Goal: Task Accomplishment & Management: Complete application form

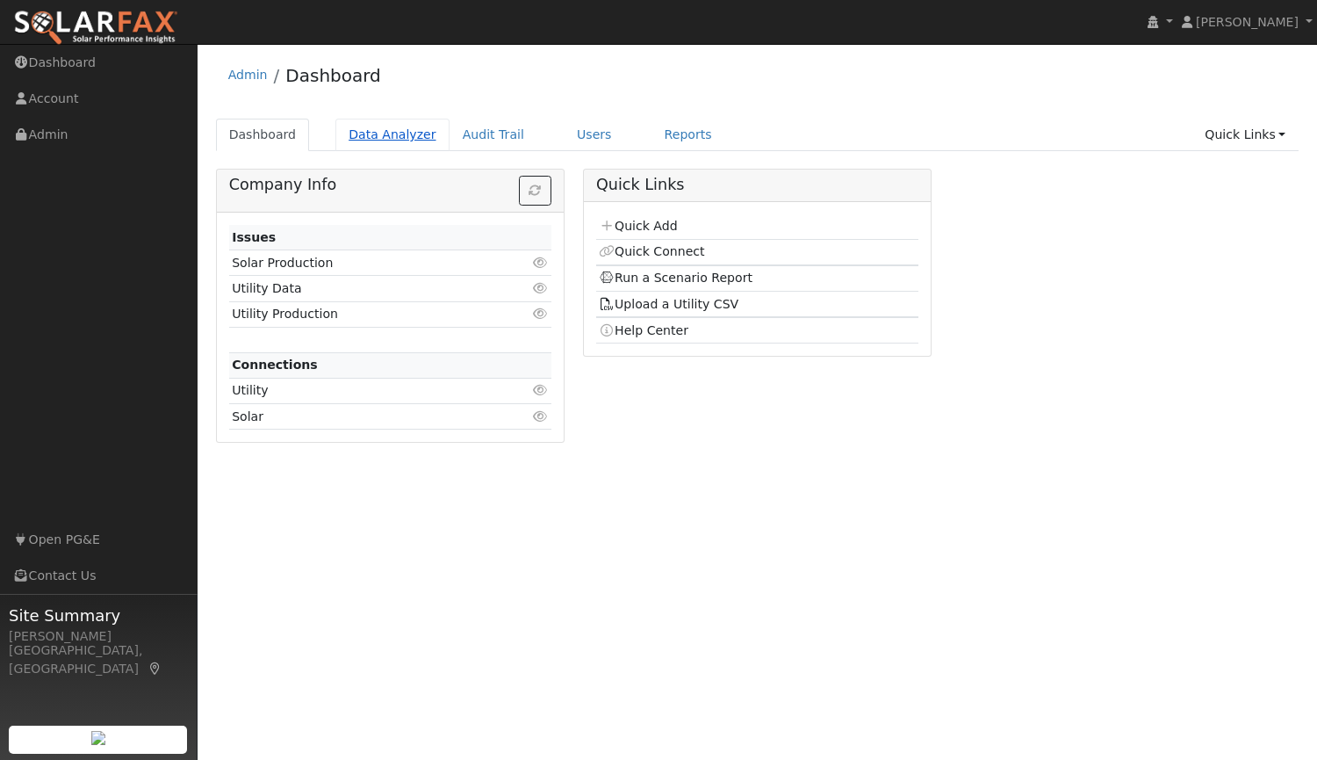
click at [391, 134] on link "Data Analyzer" at bounding box center [393, 135] width 114 height 32
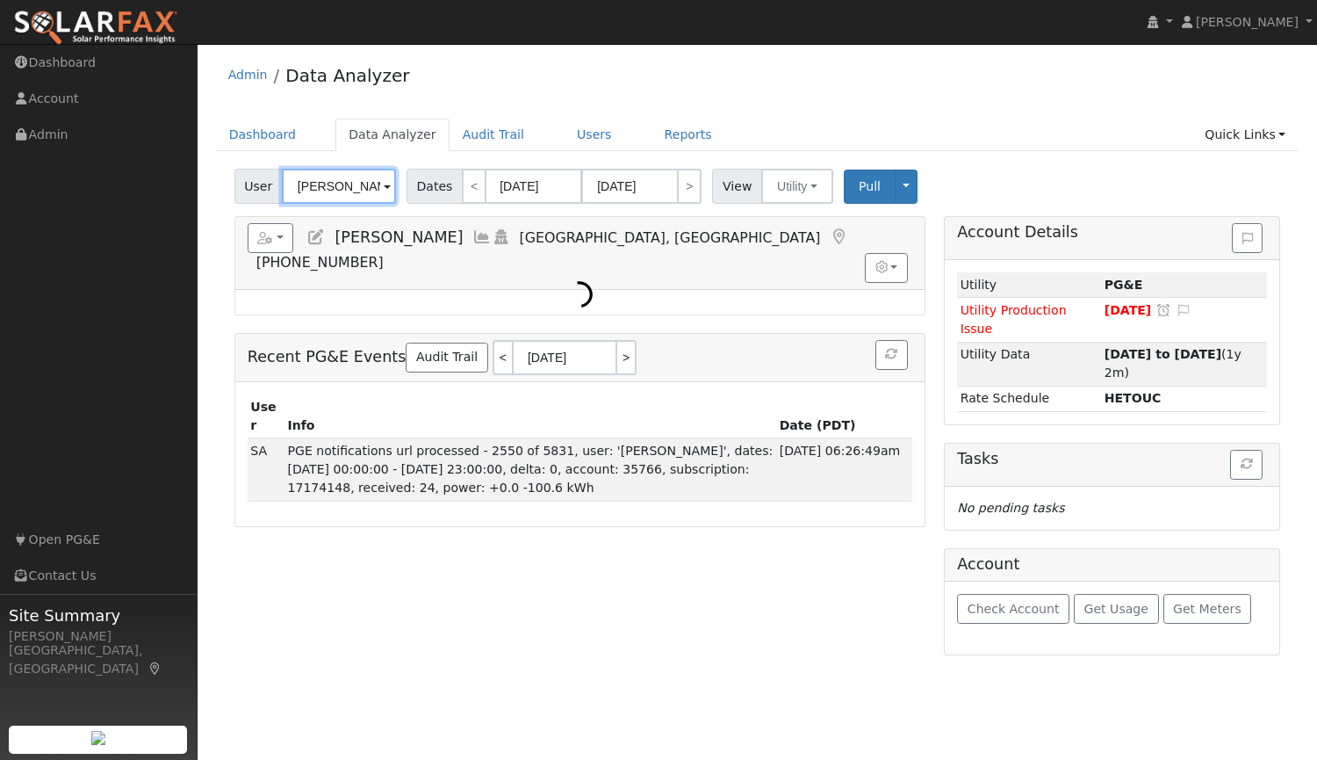
click at [344, 186] on input "Tiffany Moore" at bounding box center [339, 186] width 114 height 35
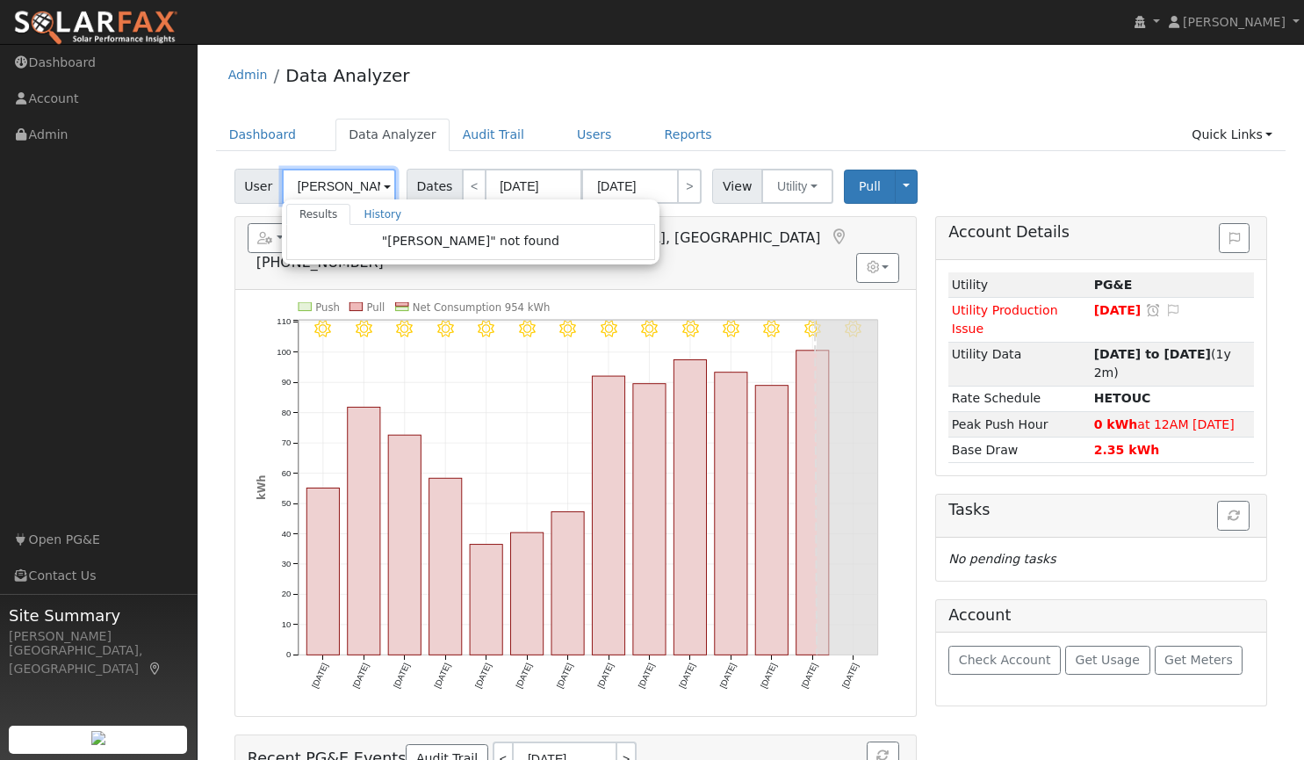
click at [364, 184] on input "zina" at bounding box center [339, 186] width 114 height 35
type input "z"
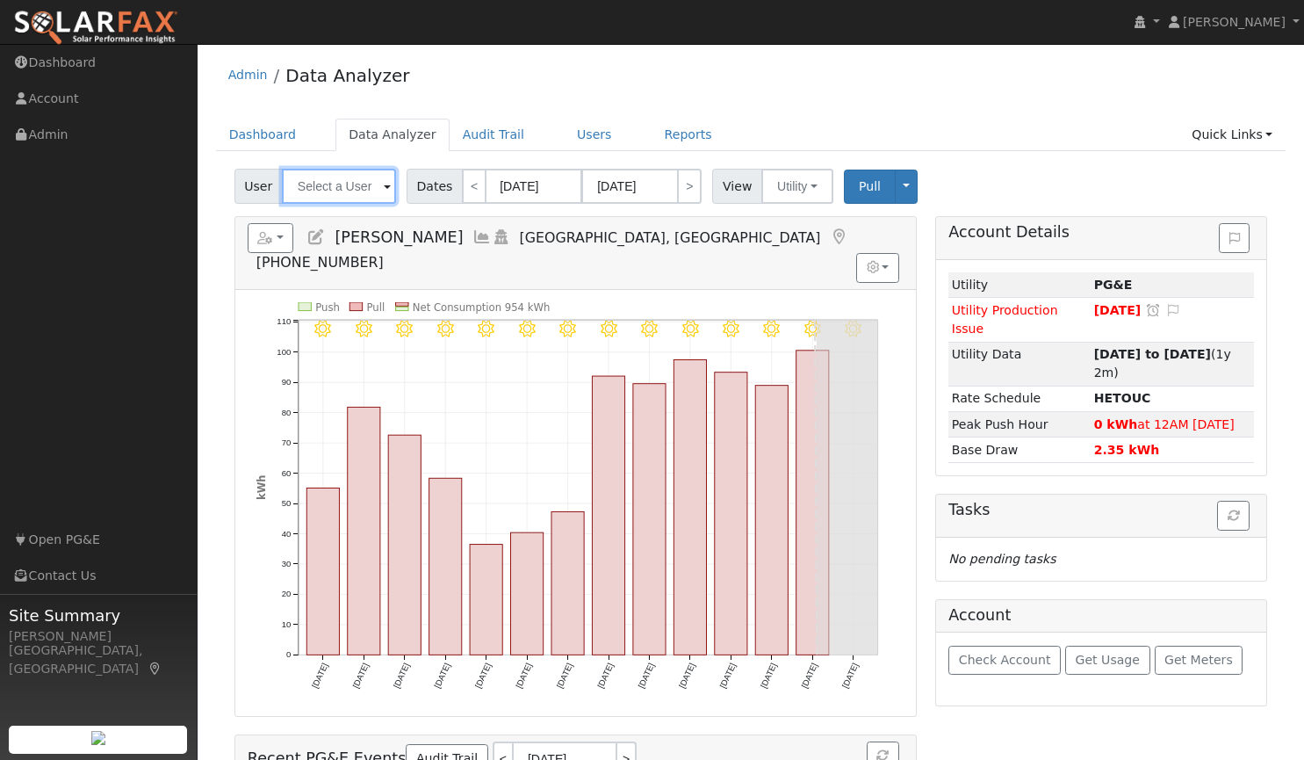
click at [361, 189] on input "text" at bounding box center [339, 186] width 114 height 35
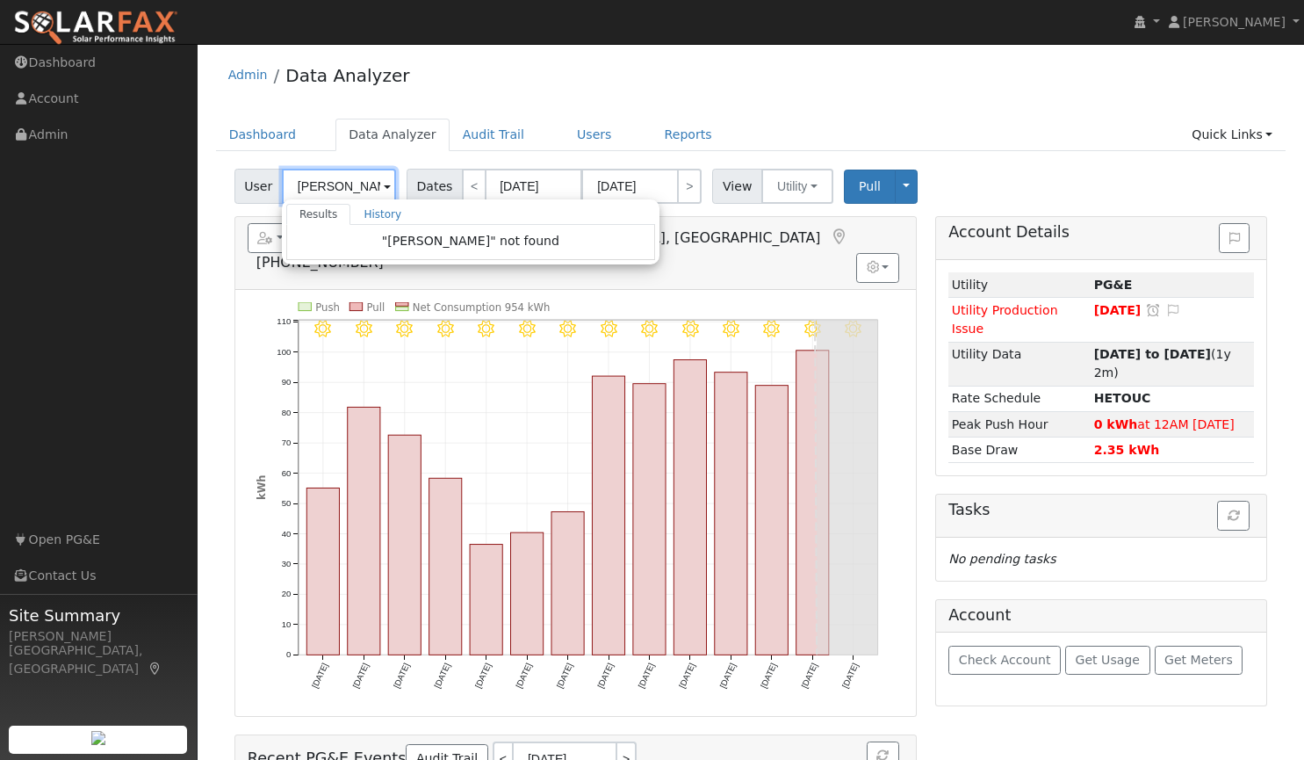
click at [368, 190] on input "zina" at bounding box center [339, 186] width 114 height 35
click at [256, 137] on link "Dashboard" at bounding box center [263, 135] width 94 height 32
type input "Tiffany Moore"
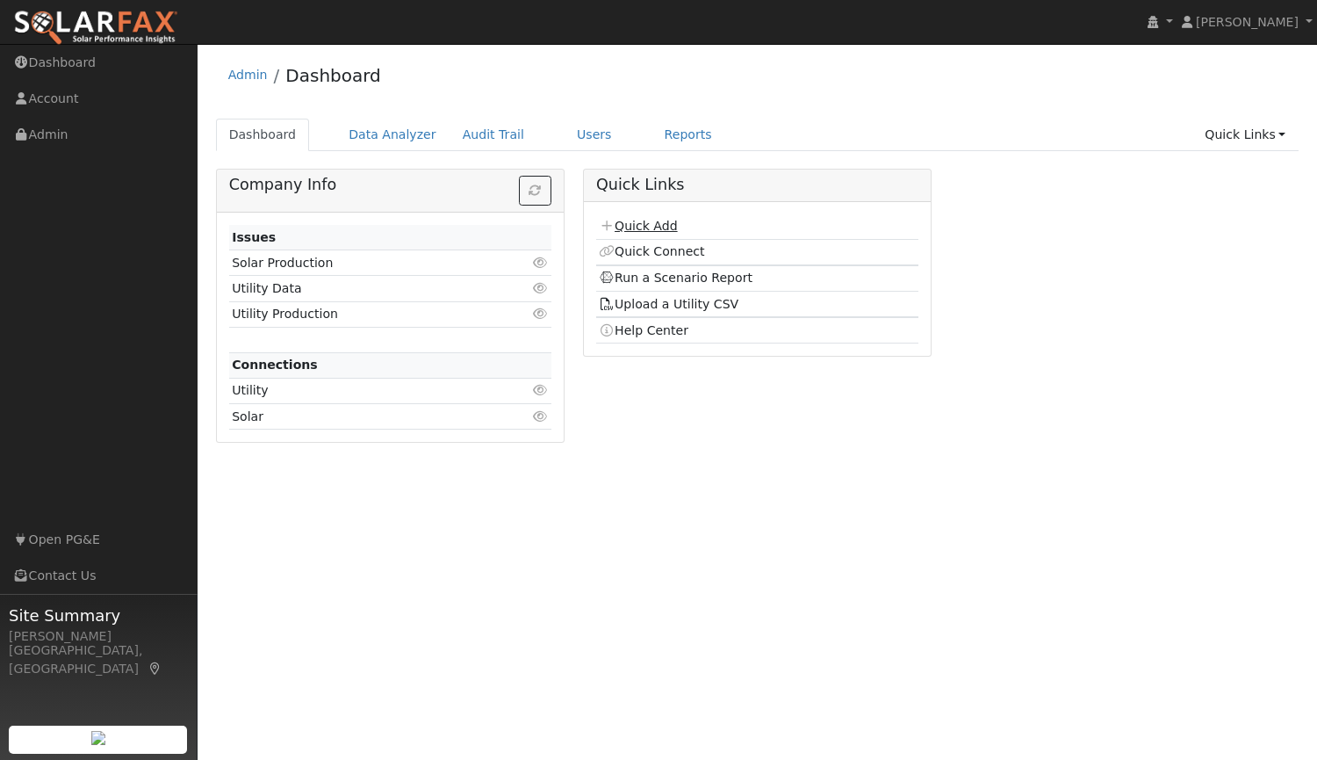
click at [639, 220] on link "Quick Add" at bounding box center [638, 226] width 78 height 14
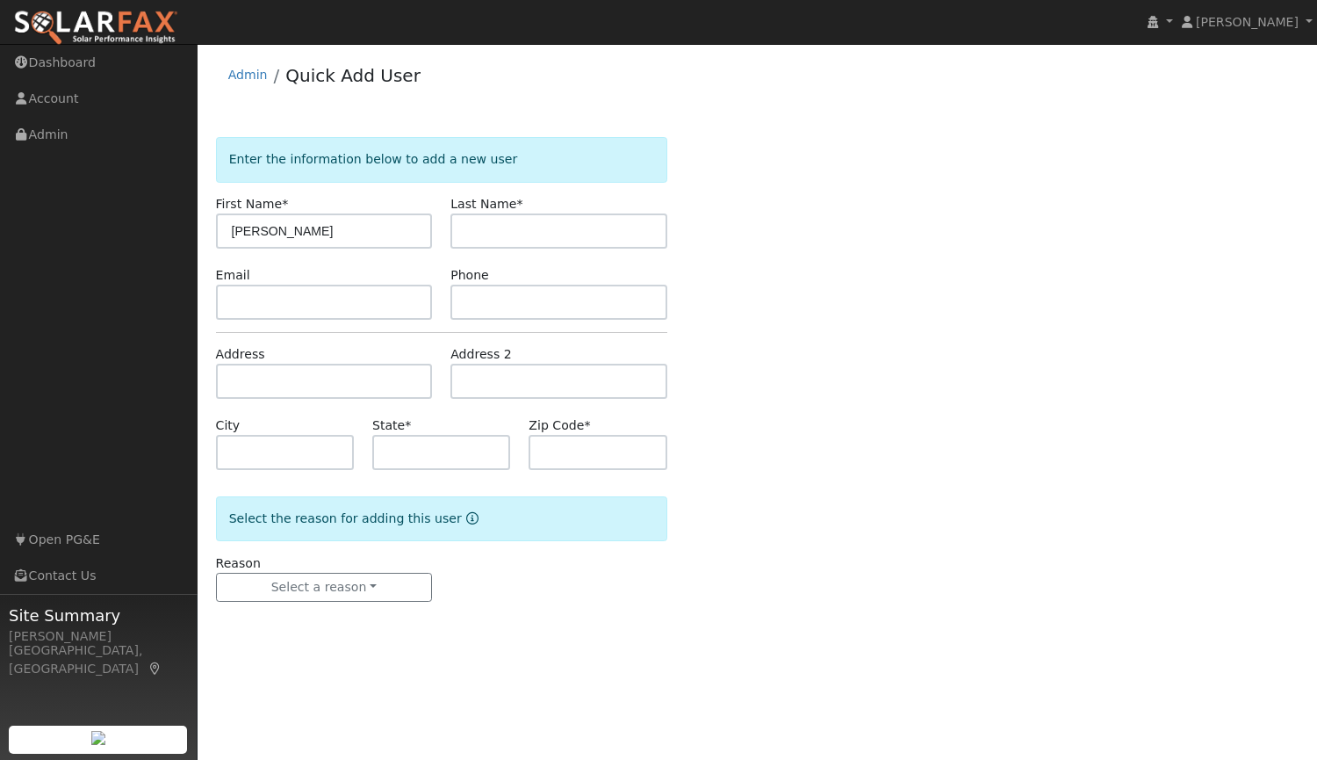
type input "[PERSON_NAME]"
type input "Redford"
click at [339, 296] on input "text" at bounding box center [324, 302] width 217 height 35
click at [489, 298] on input "text" at bounding box center [559, 302] width 217 height 35
click at [545, 295] on input "text" at bounding box center [559, 302] width 217 height 35
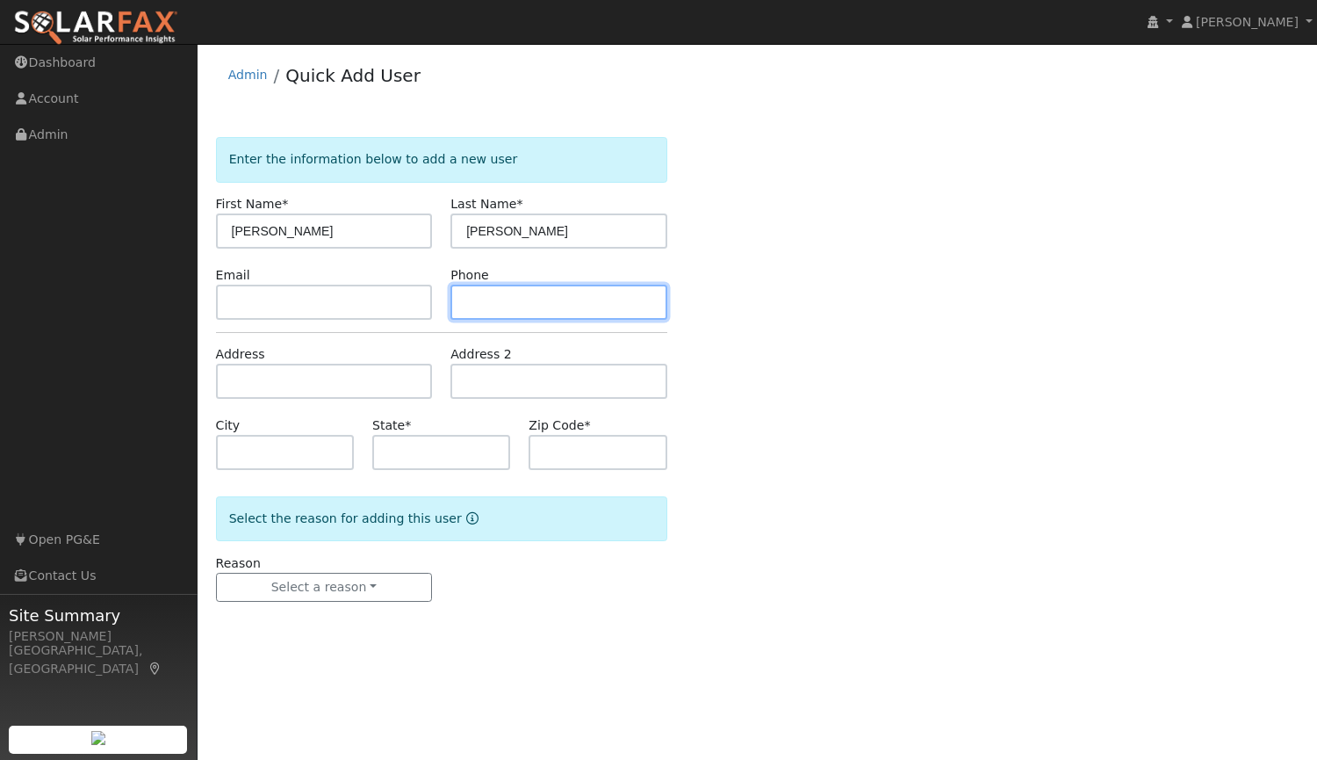
paste input "(909) 272-2875"
type input "(909) 272-2875"
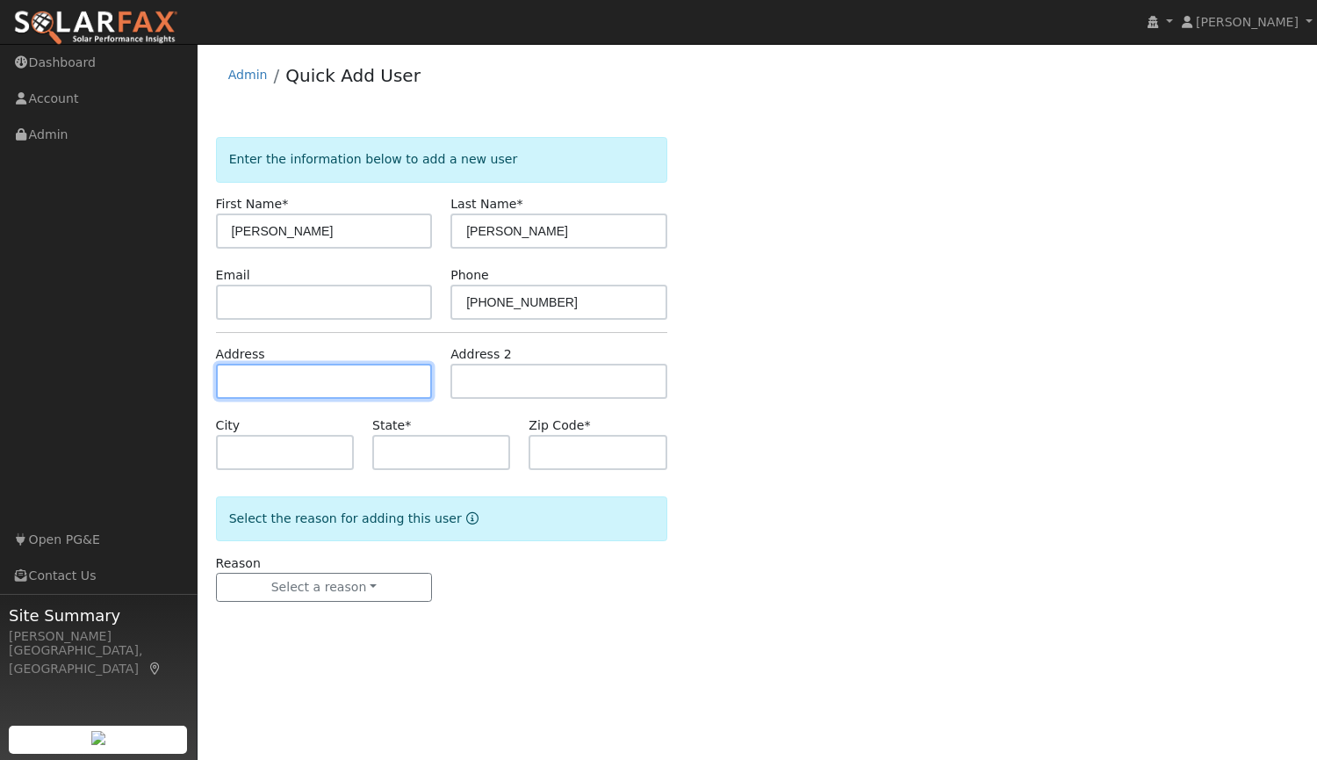
click at [350, 380] on input "text" at bounding box center [324, 381] width 217 height 35
type input "5518 Coronado Way"
type input "Rocklin"
type input "CA"
type input "95677"
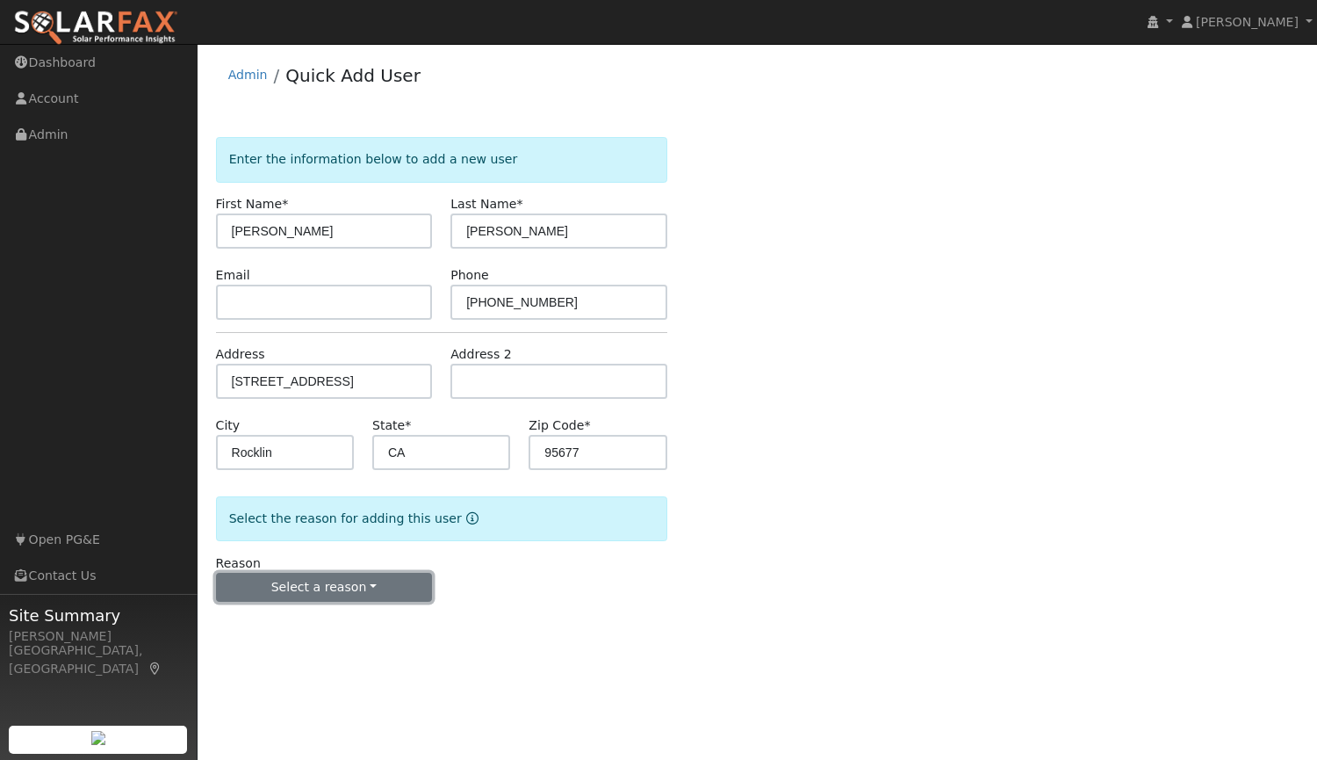
click at [336, 592] on button "Select a reason" at bounding box center [324, 588] width 217 height 30
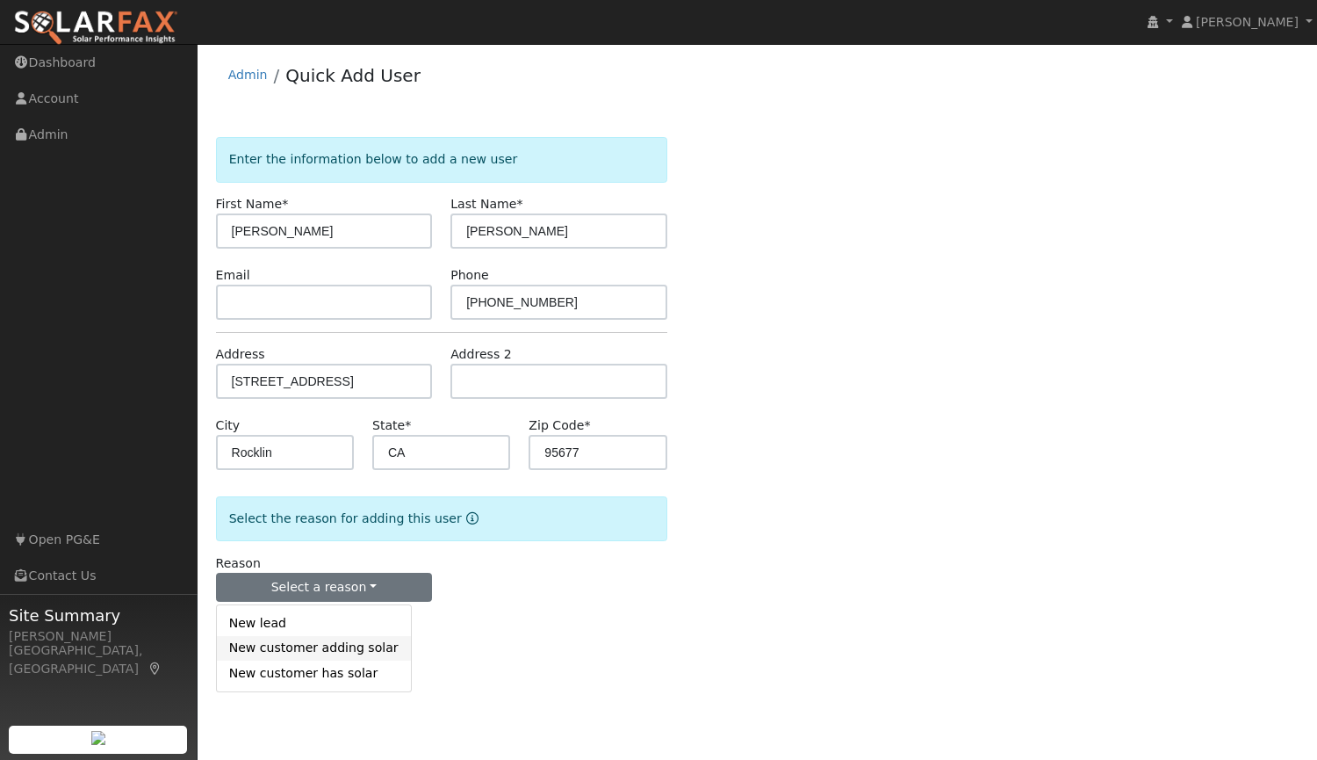
click at [314, 646] on link "New customer adding solar" at bounding box center [314, 648] width 194 height 25
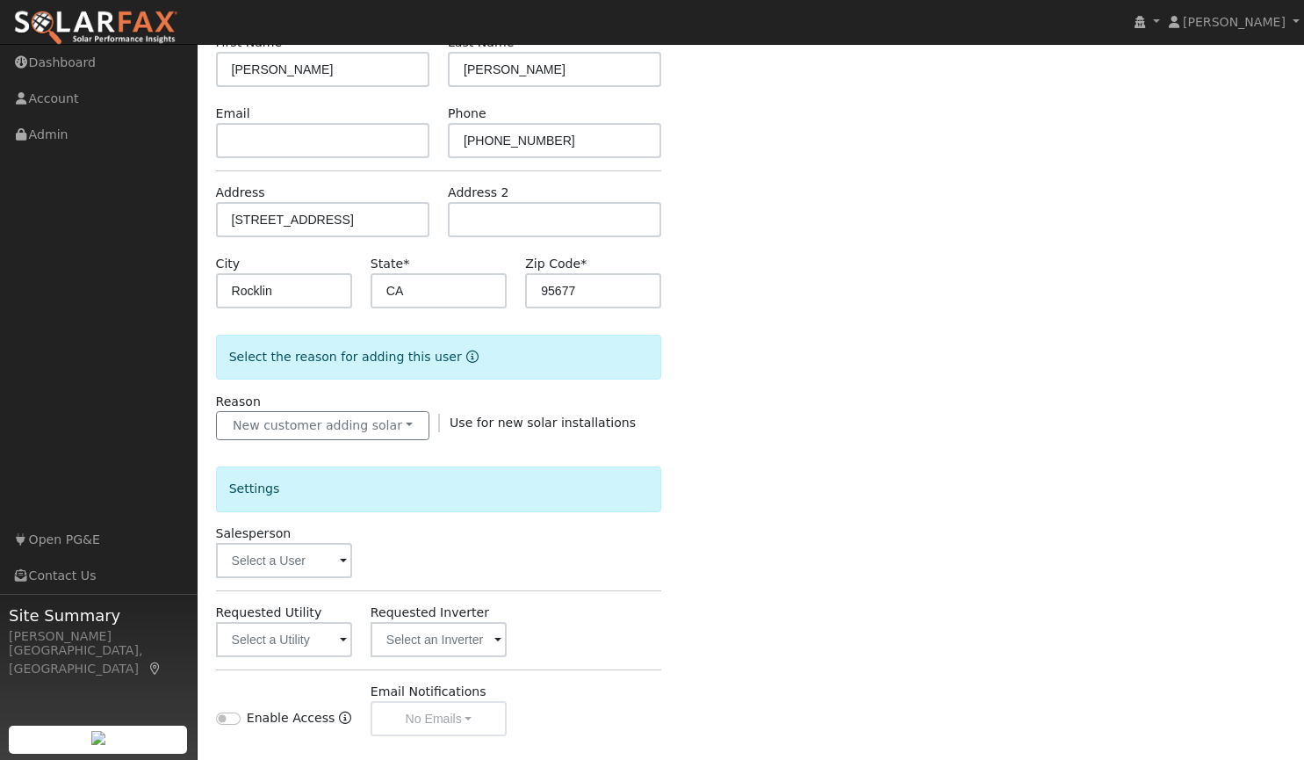
scroll to position [166, 0]
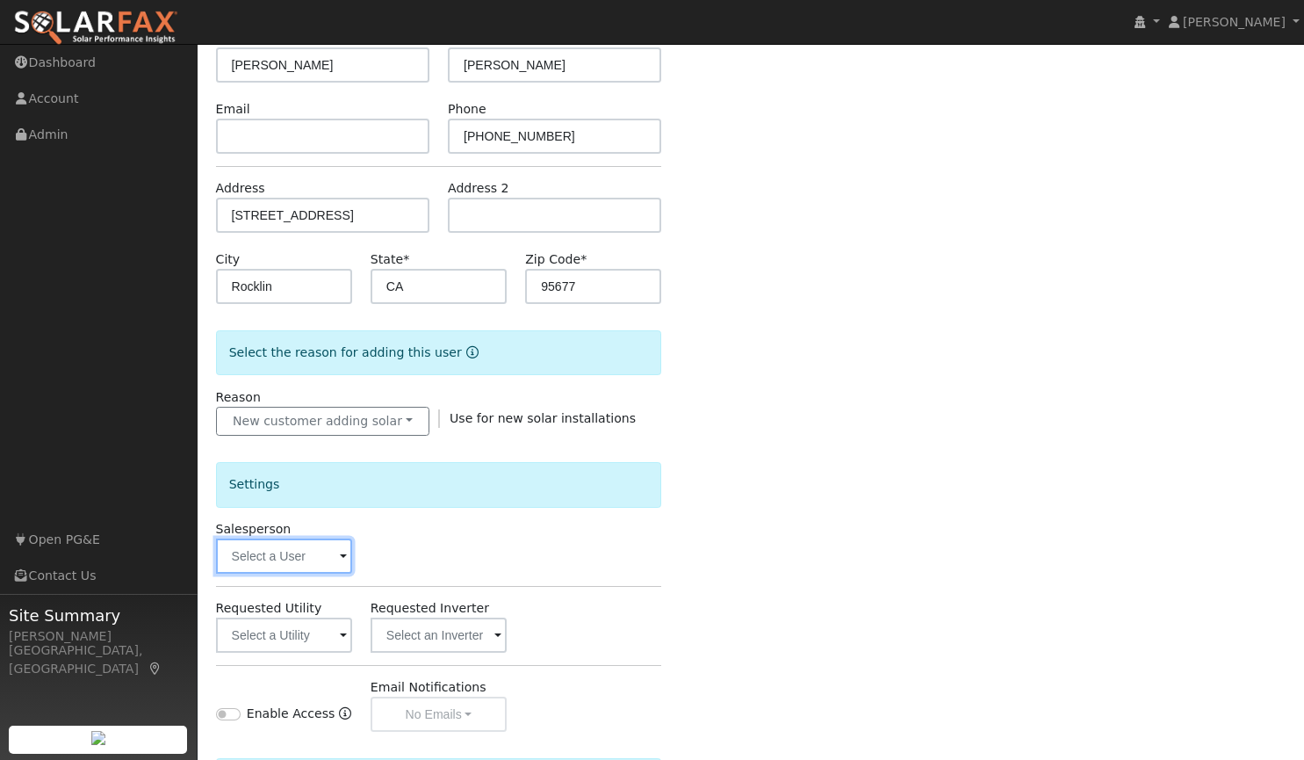
click at [271, 564] on input "text" at bounding box center [284, 555] width 136 height 35
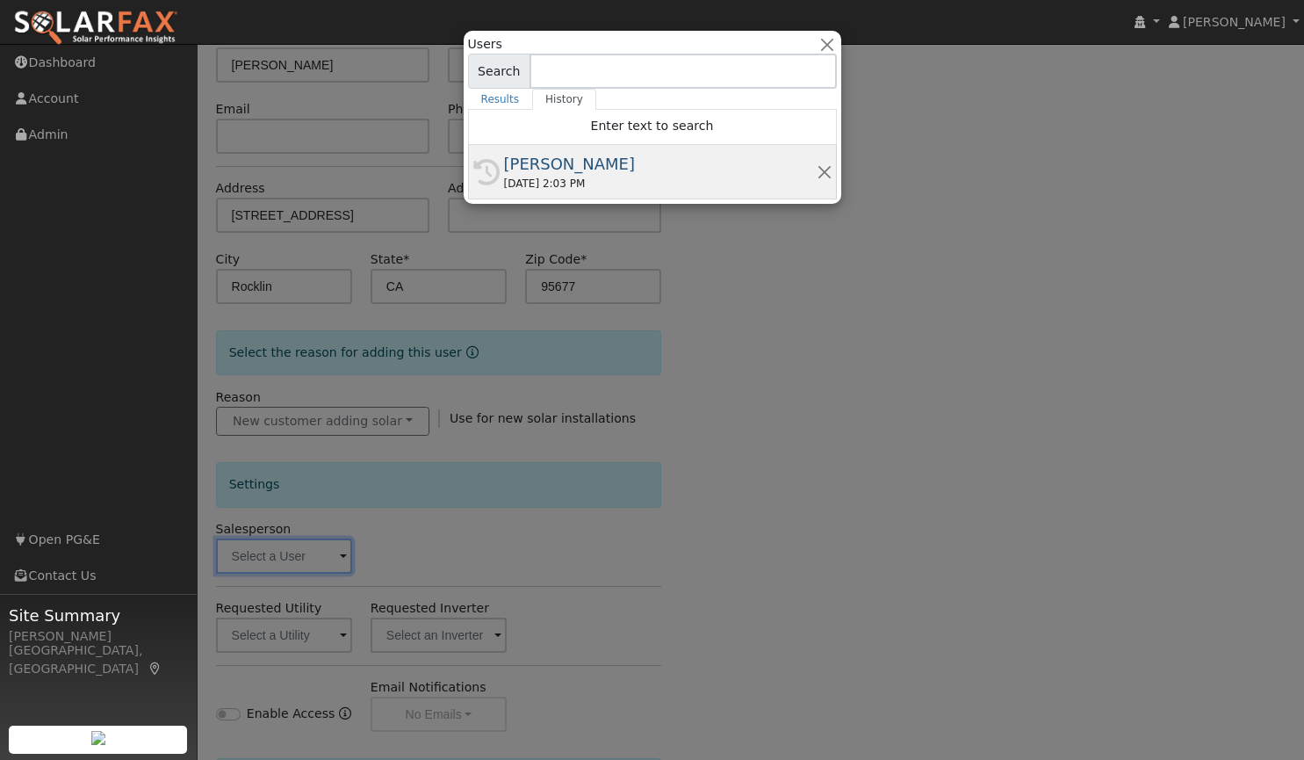
click at [574, 175] on div "[PERSON_NAME]" at bounding box center [660, 164] width 313 height 24
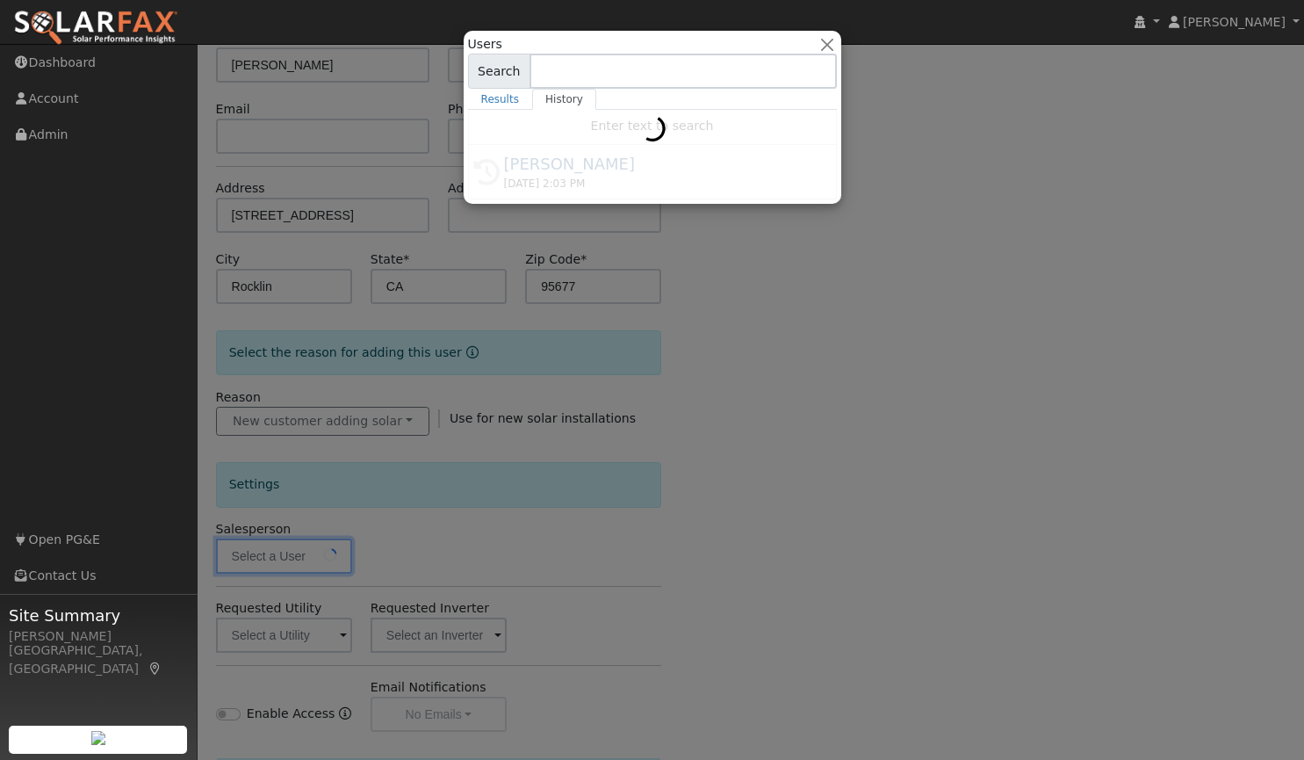
type input "[PERSON_NAME]"
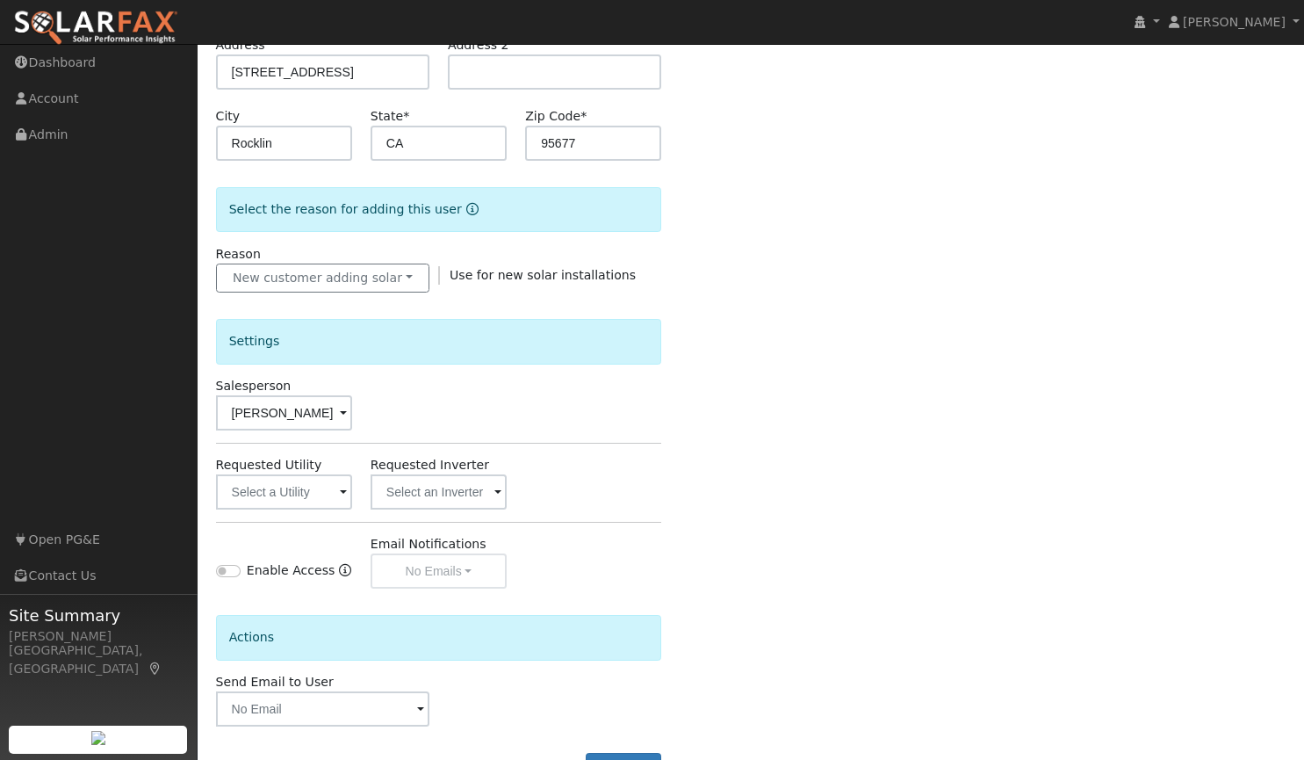
scroll to position [311, 0]
click at [304, 494] on input "text" at bounding box center [284, 490] width 136 height 35
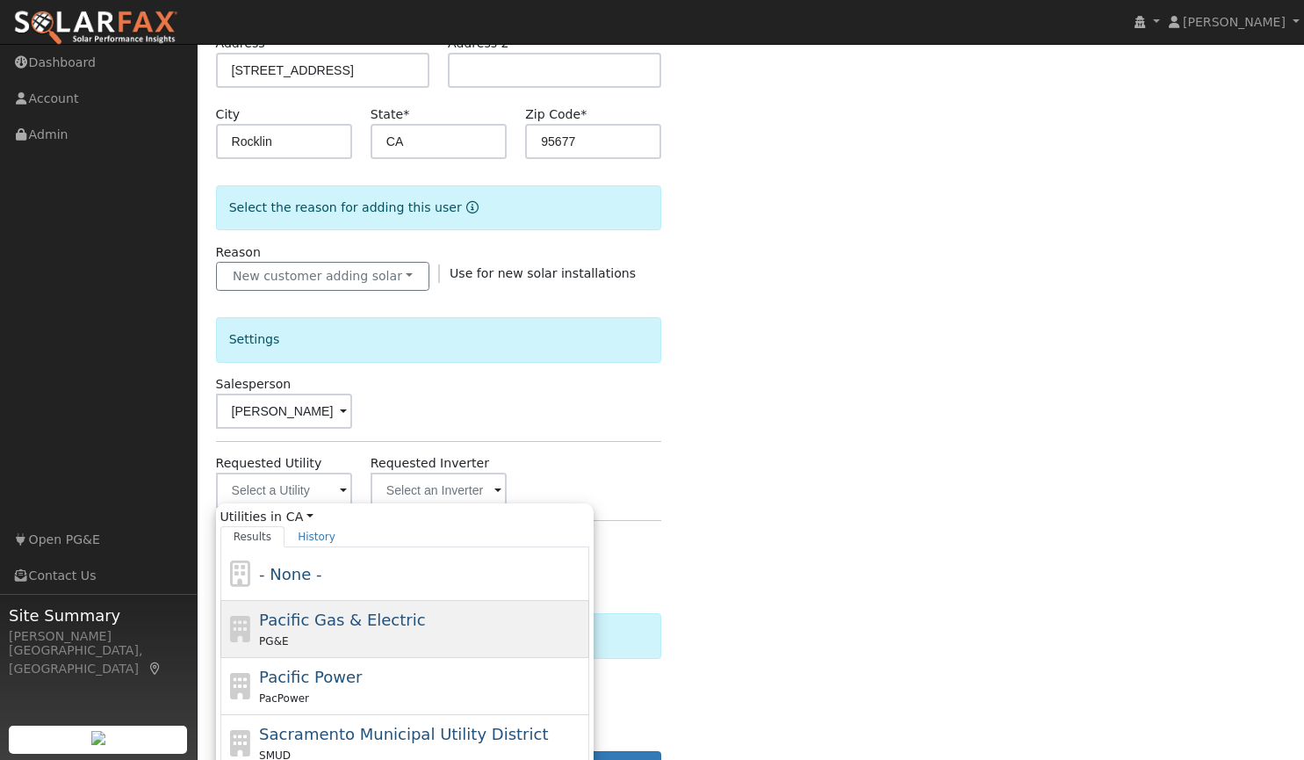
click at [350, 615] on span "Pacific Gas & Electric" at bounding box center [342, 619] width 166 height 18
type input "Pacific Gas & Electric"
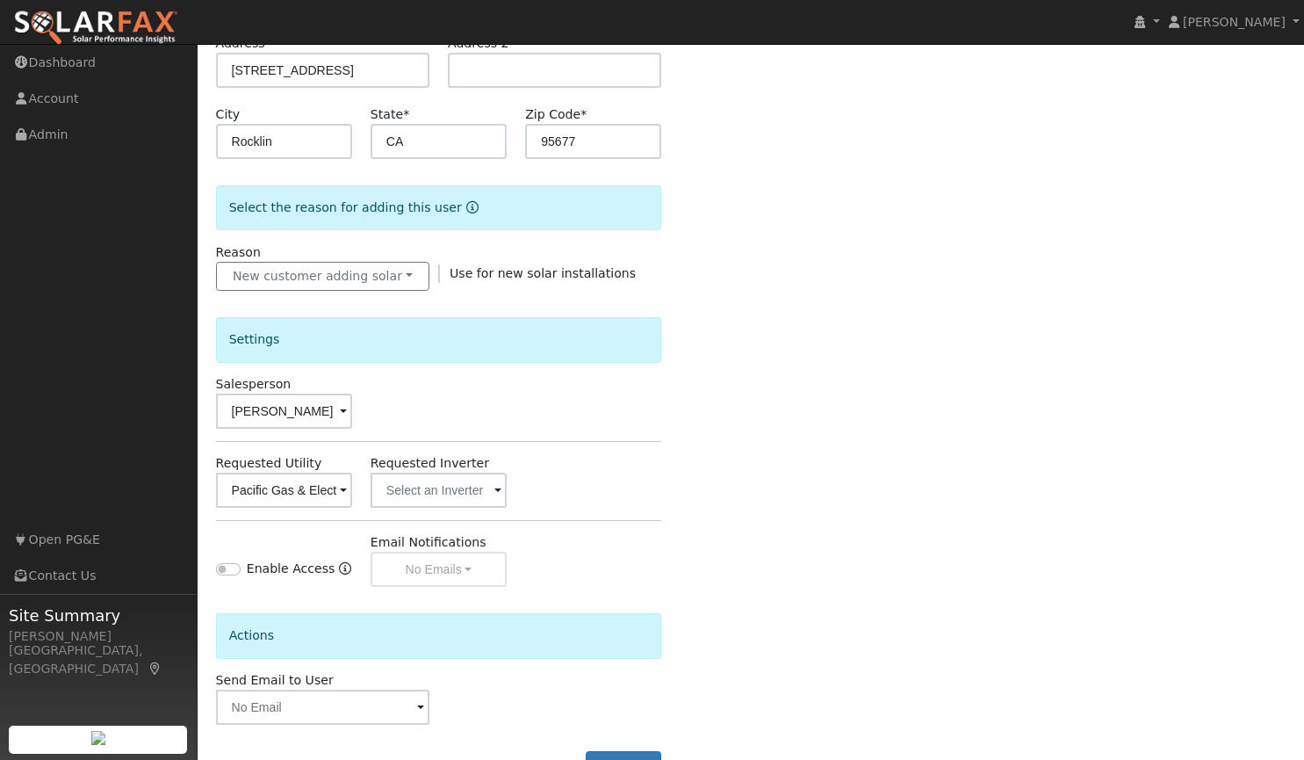
scroll to position [375, 0]
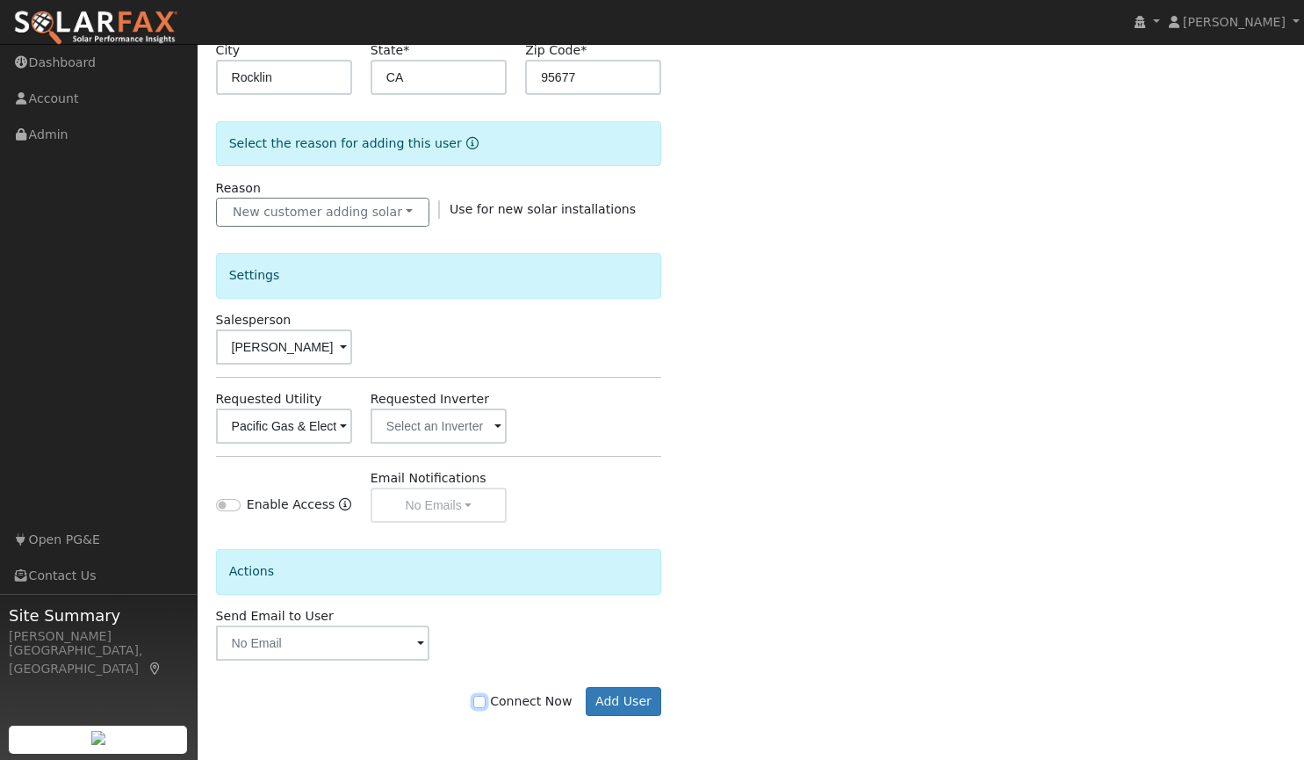
click at [486, 705] on input "Connect Now" at bounding box center [479, 702] width 12 height 12
checkbox input "true"
click at [599, 706] on button "Add User" at bounding box center [624, 702] width 76 height 30
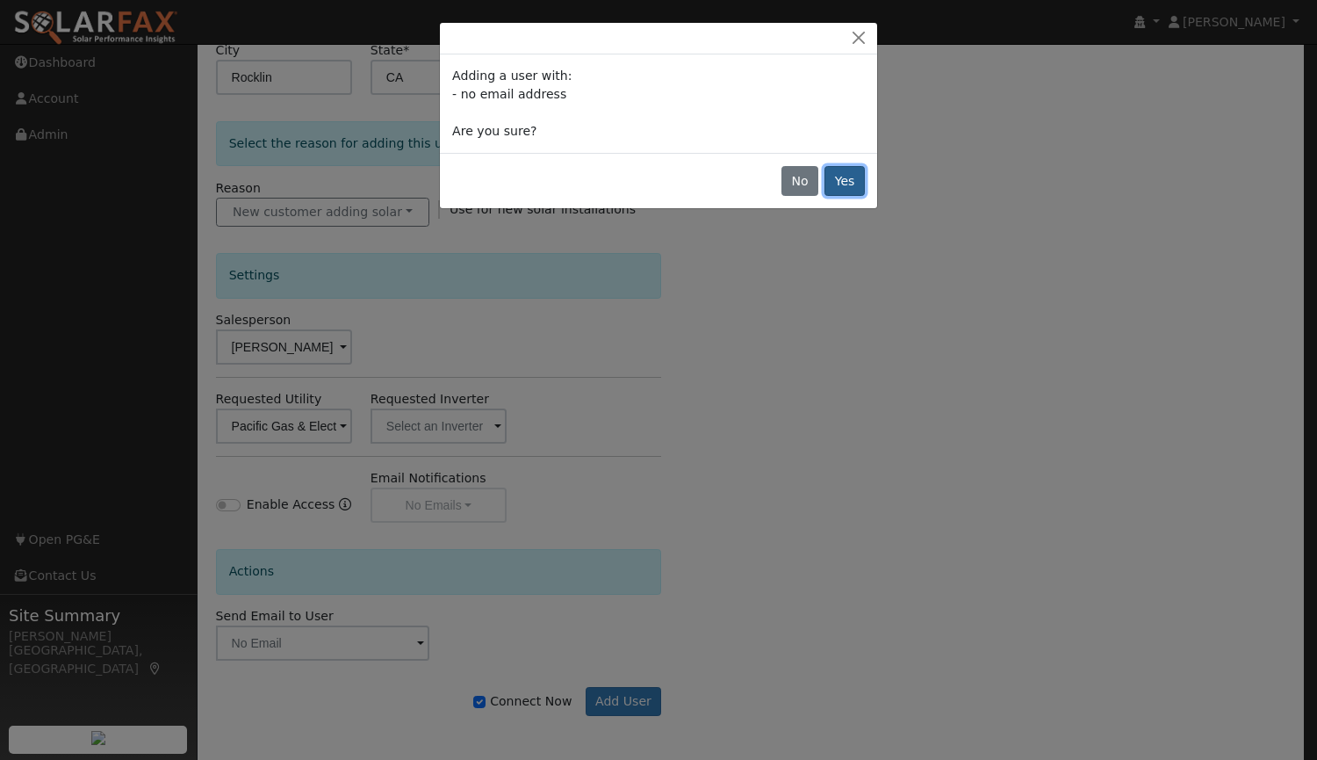
click at [847, 181] on button "Yes" at bounding box center [845, 181] width 40 height 30
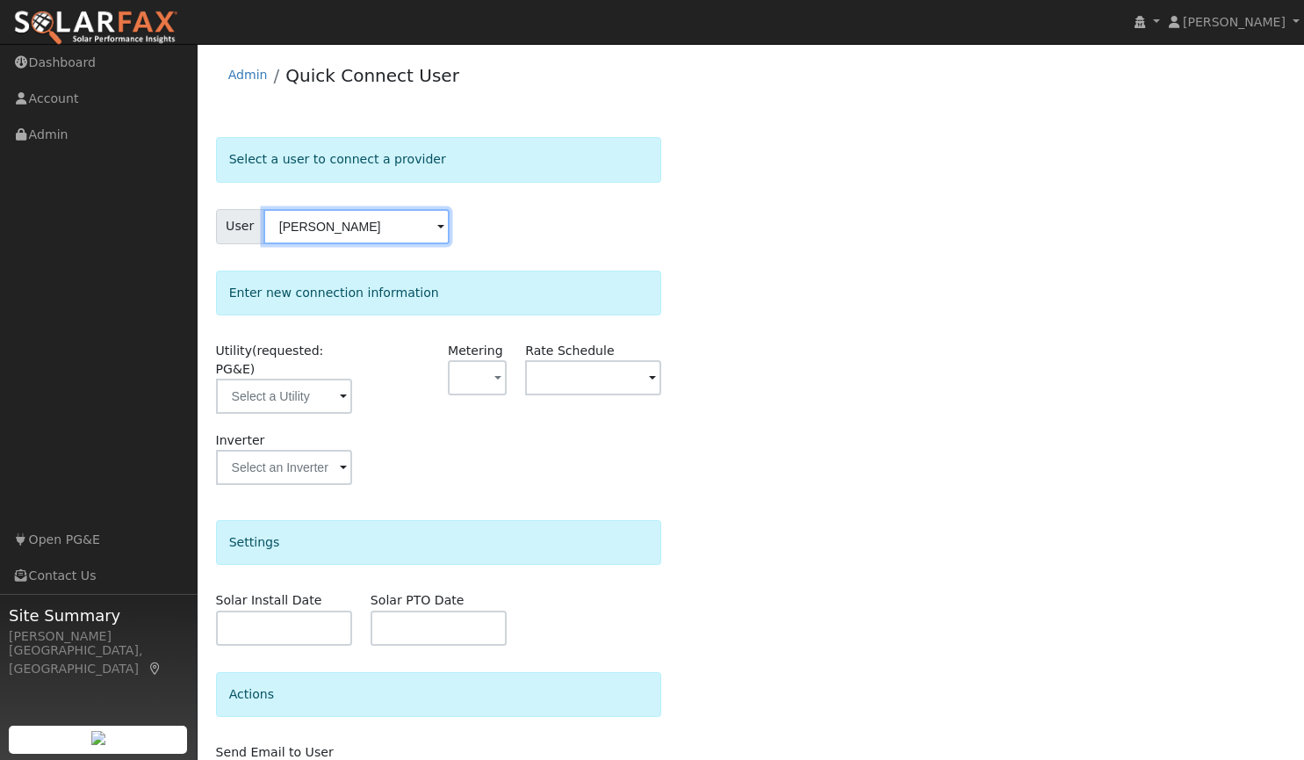
scroll to position [91, 0]
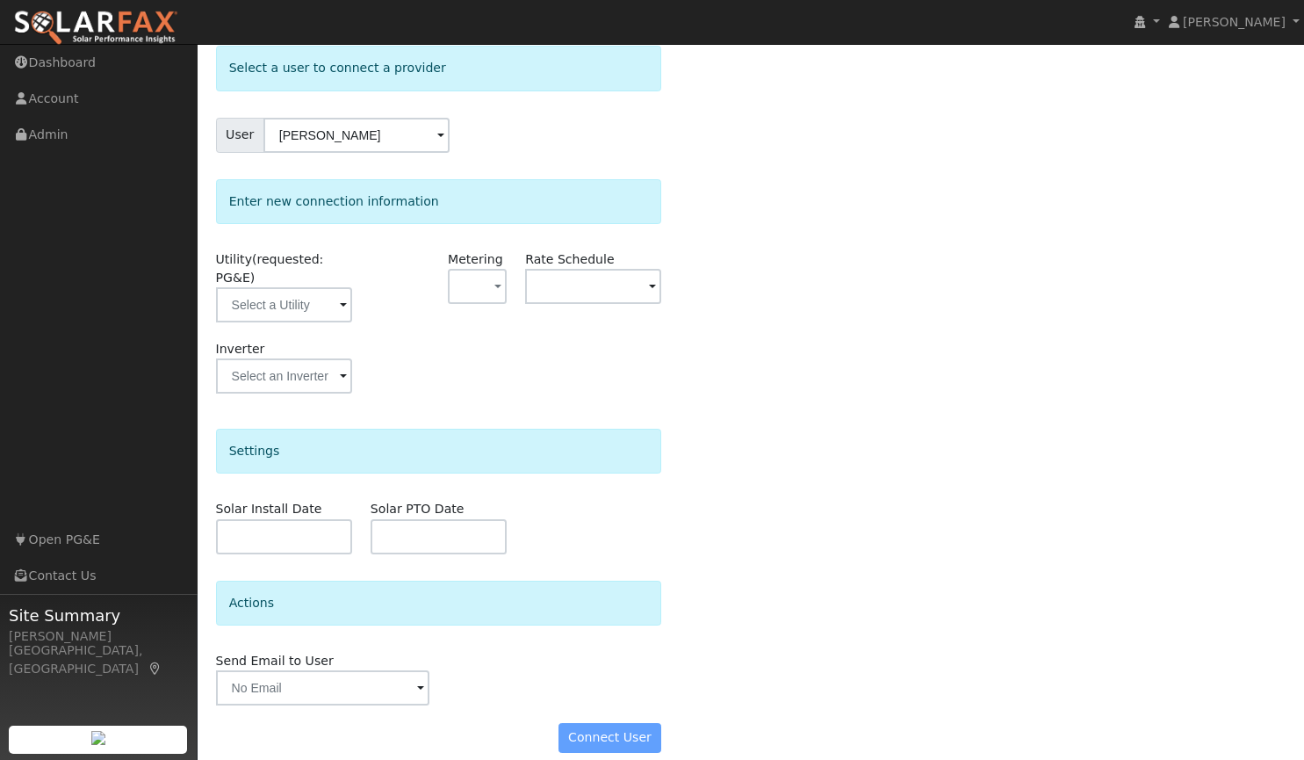
click at [597, 723] on div "Connect User" at bounding box center [438, 738] width 465 height 30
click at [278, 287] on input "text" at bounding box center [284, 304] width 136 height 35
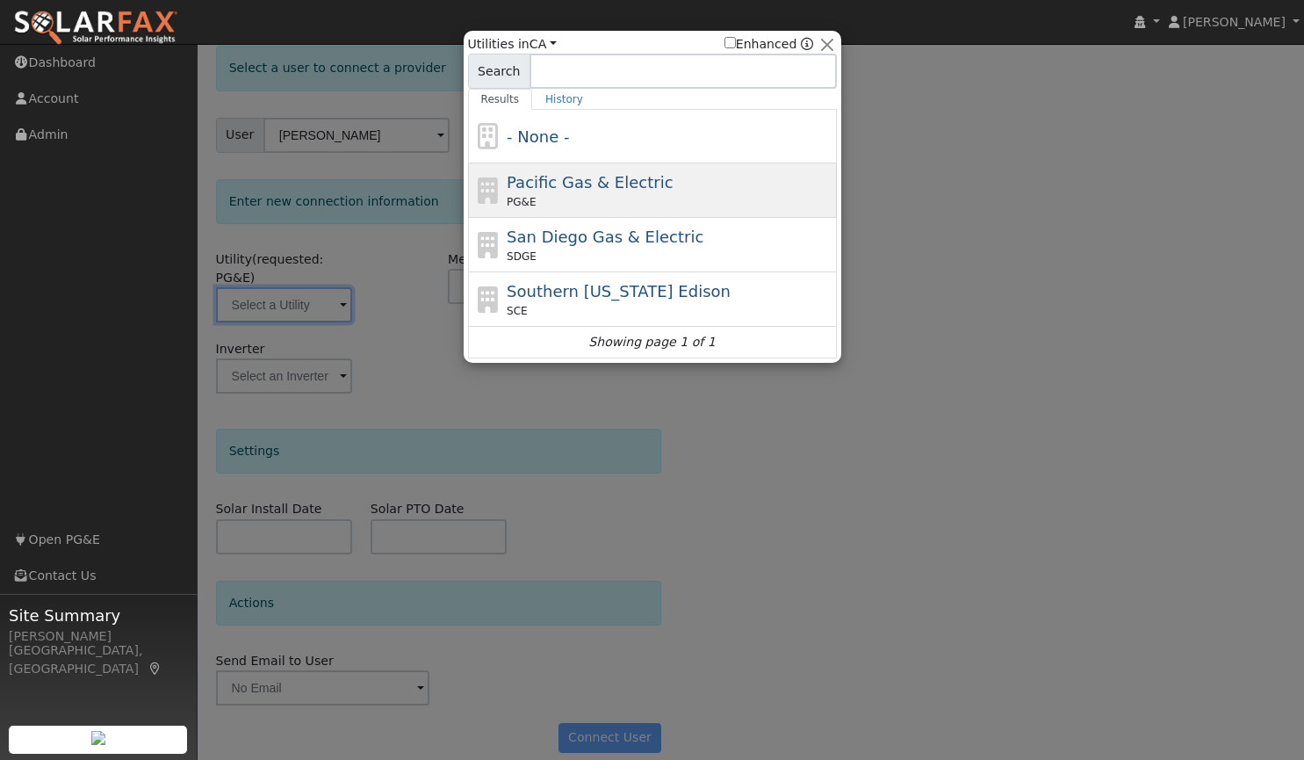
click at [574, 180] on span "Pacific Gas & Electric" at bounding box center [590, 182] width 166 height 18
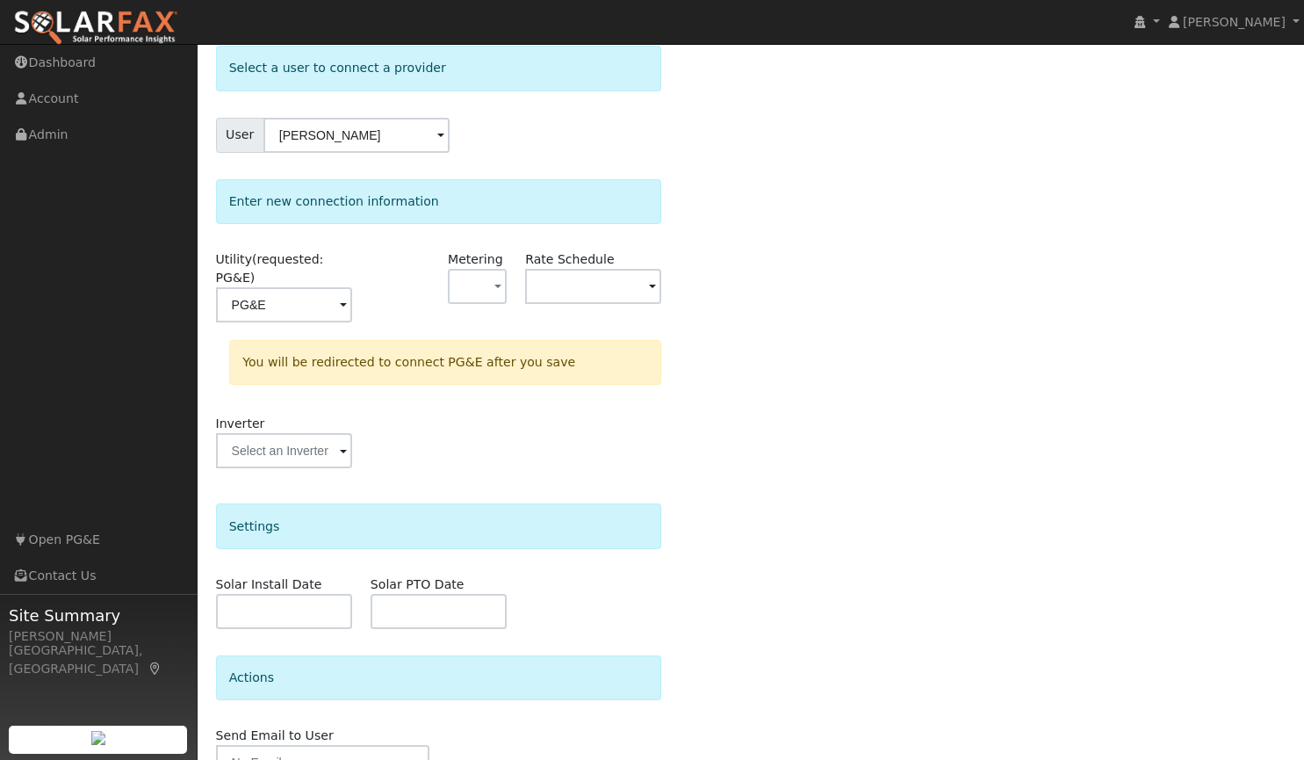
type input "PG&E"
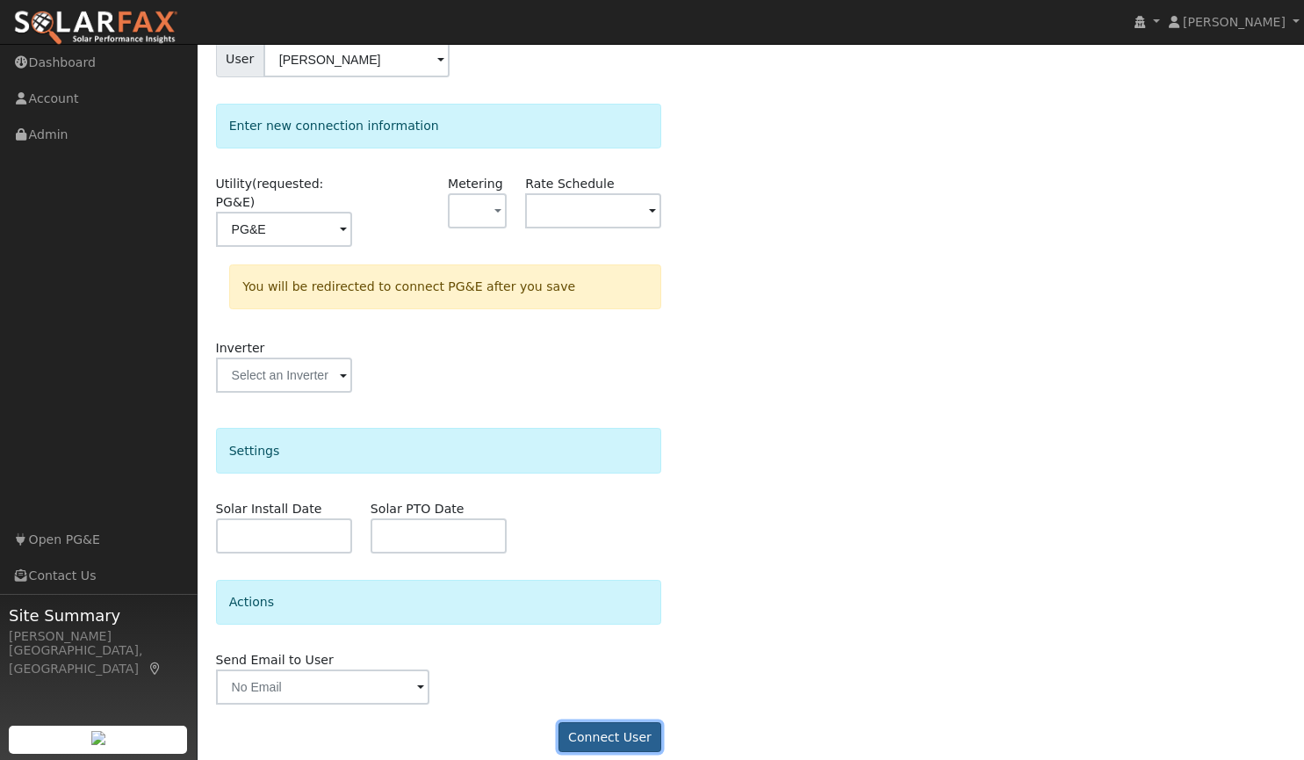
click at [599, 722] on button "Connect User" at bounding box center [611, 737] width 104 height 30
